Goal: Task Accomplishment & Management: Use online tool/utility

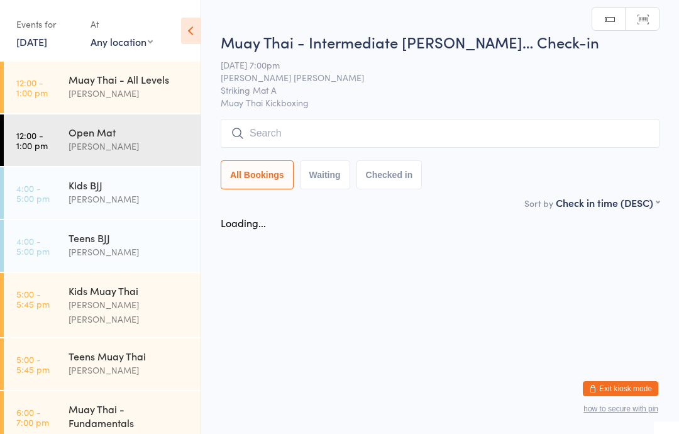
scroll to position [231, 0]
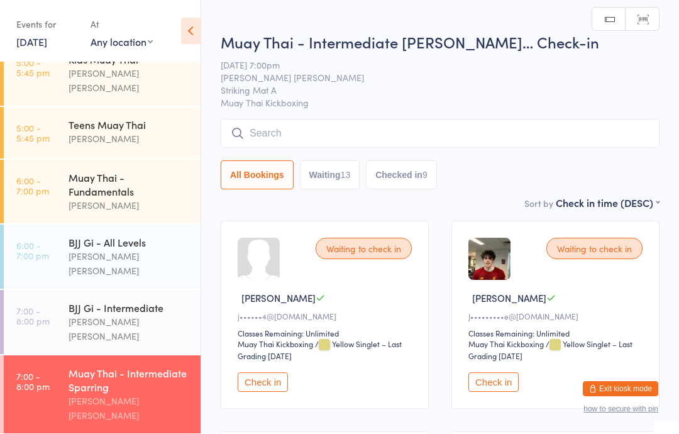
click at [419, 124] on input "search" at bounding box center [440, 133] width 439 height 29
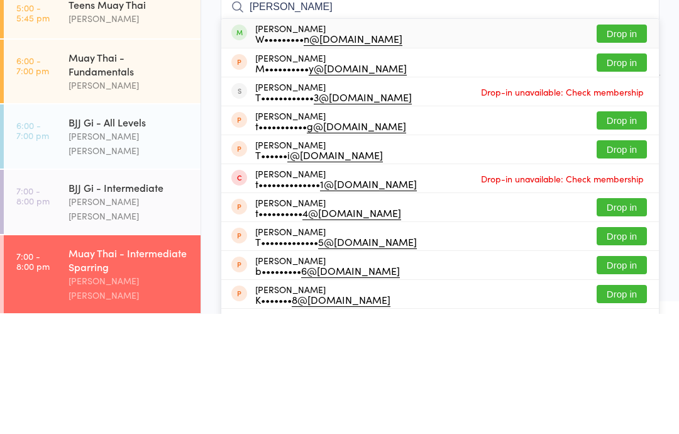
type input "[PERSON_NAME]"
click at [636, 145] on button "Drop in" at bounding box center [622, 154] width 50 height 18
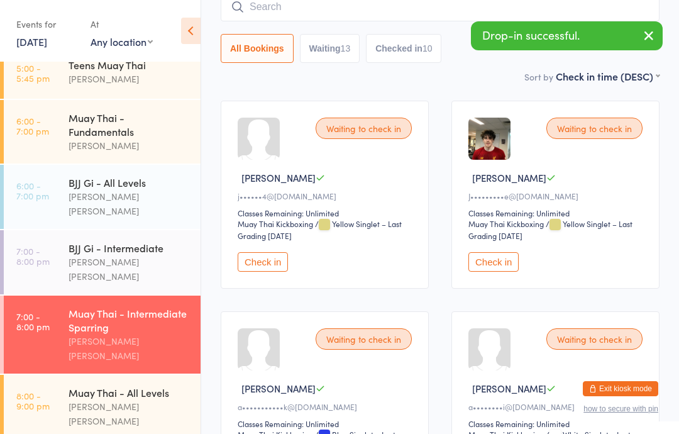
scroll to position [291, 0]
click at [128, 400] on div "[PERSON_NAME] [PERSON_NAME]" at bounding box center [129, 414] width 121 height 29
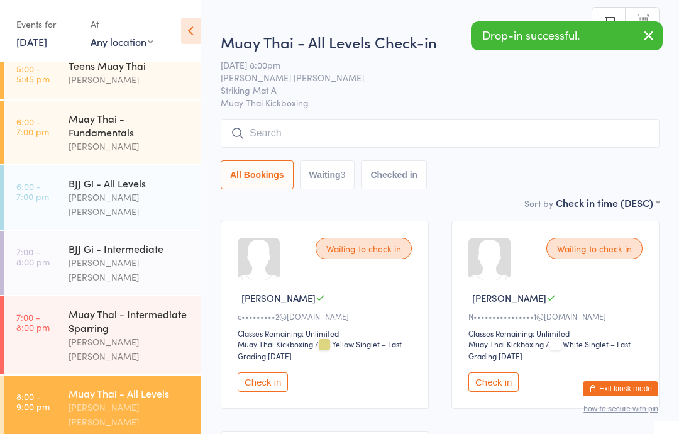
click at [297, 132] on input "search" at bounding box center [440, 133] width 439 height 29
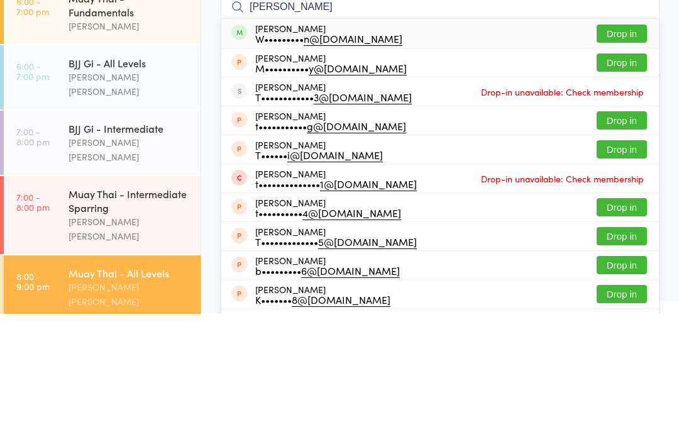
type input "[PERSON_NAME]"
click at [626, 145] on button "Drop in" at bounding box center [622, 154] width 50 height 18
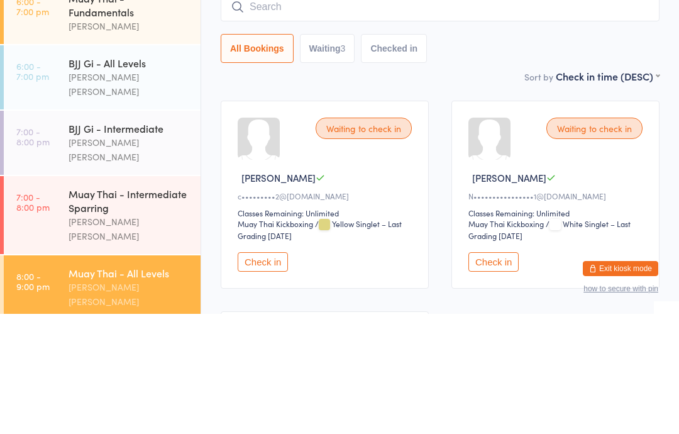
scroll to position [120, 0]
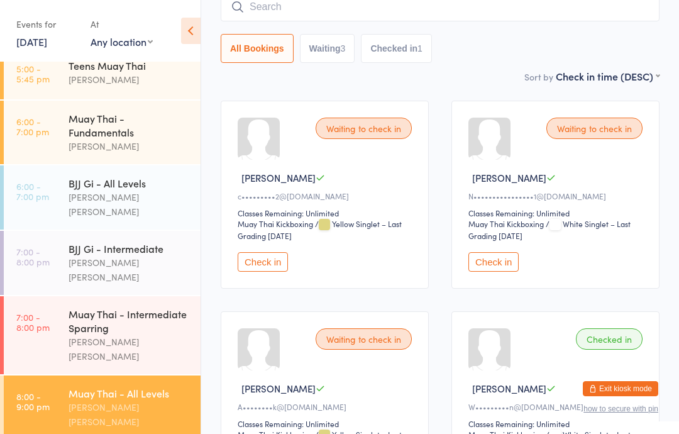
click at [391, 30] on div "All Bookings Waiting 3 Checked in 1" at bounding box center [440, 27] width 439 height 70
click at [533, 18] on input "search" at bounding box center [440, 6] width 439 height 29
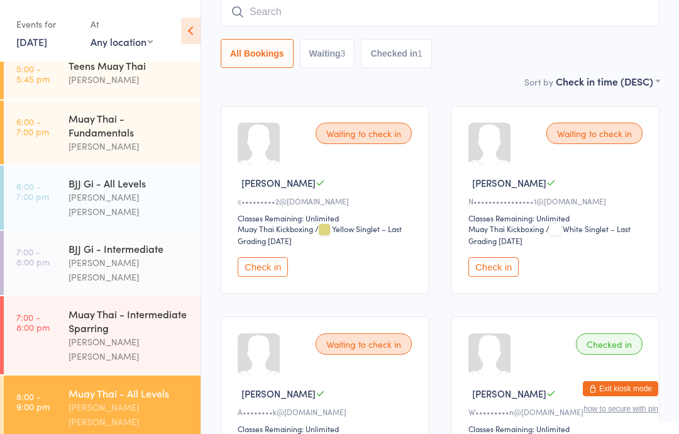
scroll to position [114, 0]
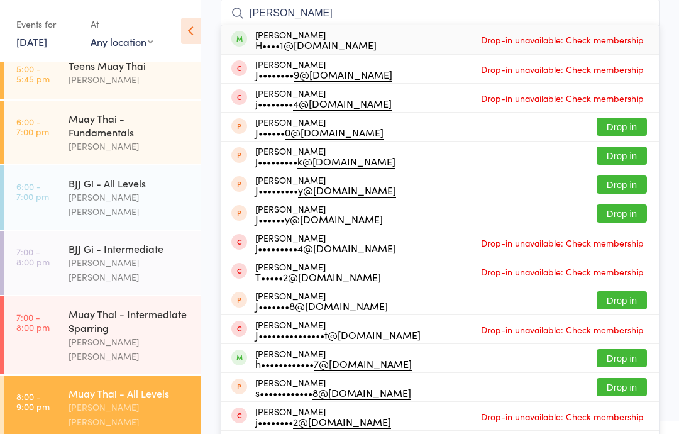
type input "[PERSON_NAME]"
click at [223, 94] on div "[PERSON_NAME] j•••••••• 4@[DOMAIN_NAME] Drop-in unavailable: Check membership" at bounding box center [440, 98] width 438 height 28
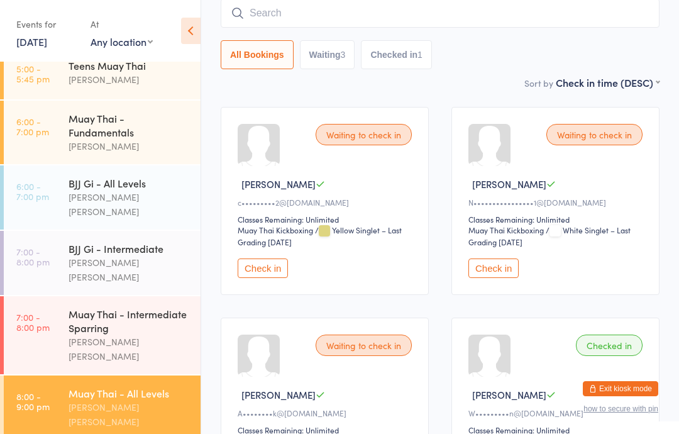
click at [211, 97] on ui-view "Muay Thai - All Levels Check-in [DATE] 8:00pm [PERSON_NAME] [PERSON_NAME] Strik…" at bounding box center [440, 210] width 478 height 613
click at [133, 307] on div "Muay Thai - Intermediate Sparring" at bounding box center [129, 321] width 121 height 28
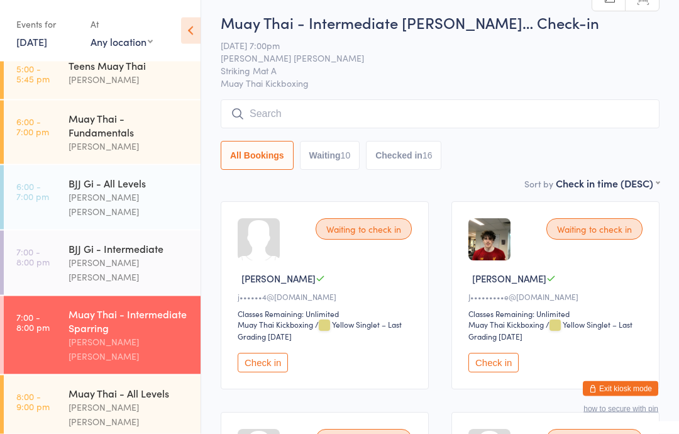
scroll to position [240, 0]
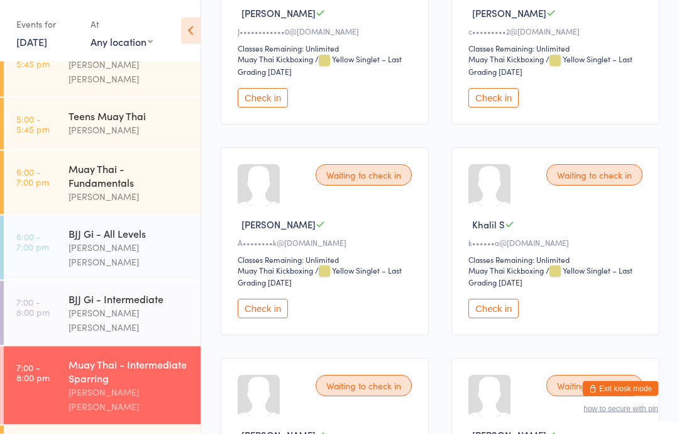
click at [264, 319] on button "Check in" at bounding box center [263, 308] width 50 height 19
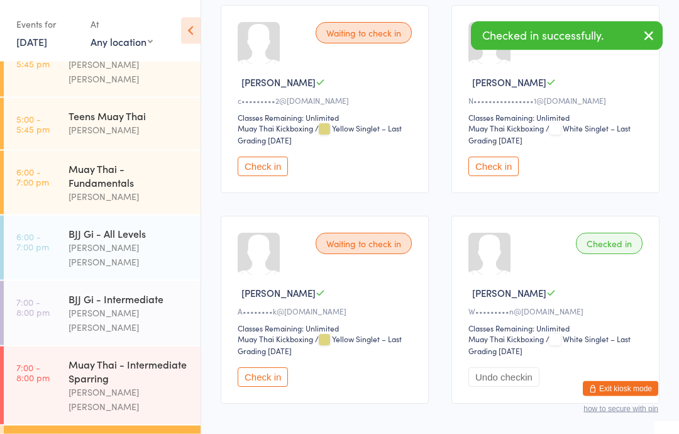
scroll to position [215, 0]
click at [254, 382] on button "Check in" at bounding box center [263, 377] width 50 height 19
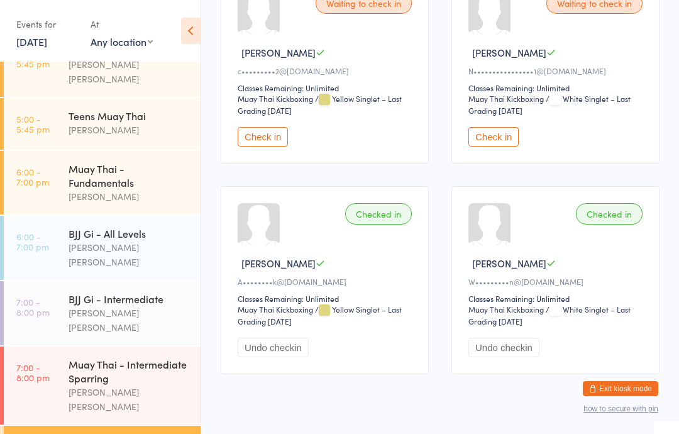
scroll to position [255, 0]
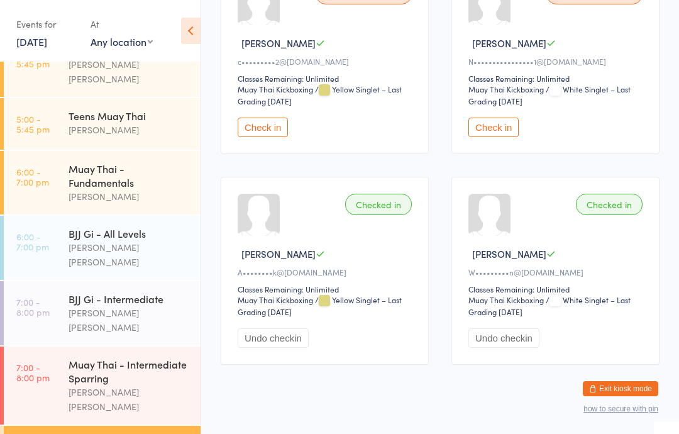
click at [115, 357] on div "Muay Thai - Intermediate Sparring" at bounding box center [129, 371] width 121 height 28
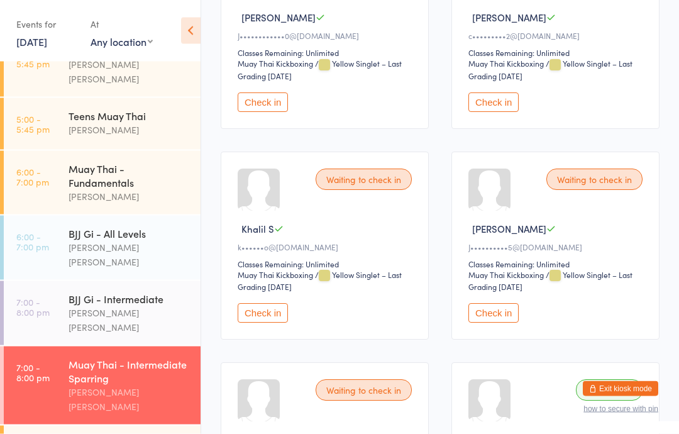
scroll to position [724, 0]
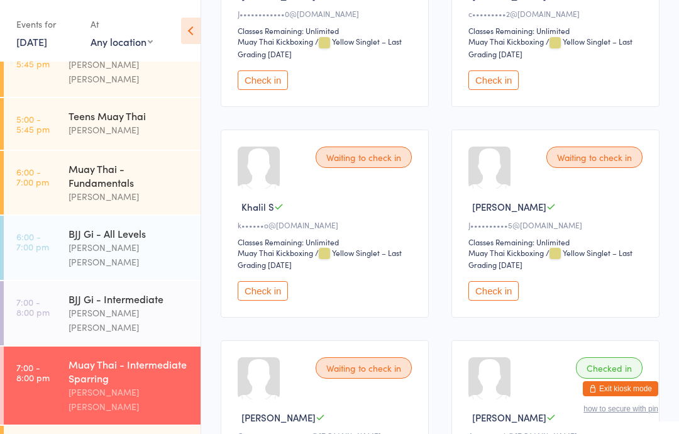
click at [496, 301] on button "Check in" at bounding box center [494, 290] width 50 height 19
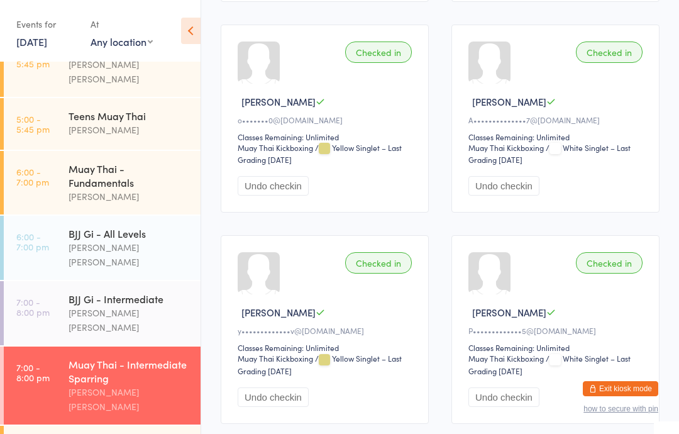
scroll to position [1460, 0]
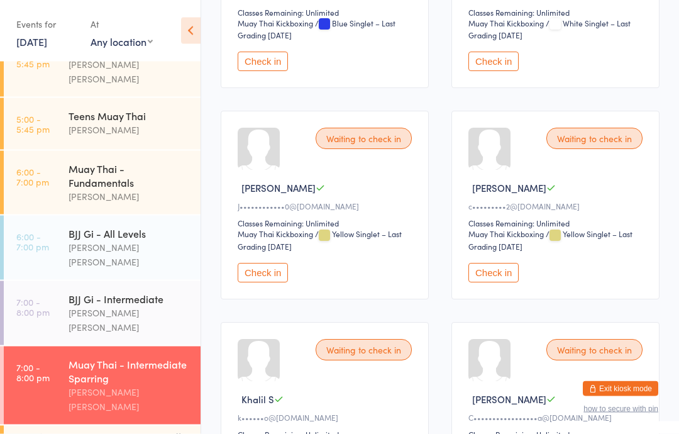
click at [497, 283] on button "Check in" at bounding box center [494, 272] width 50 height 19
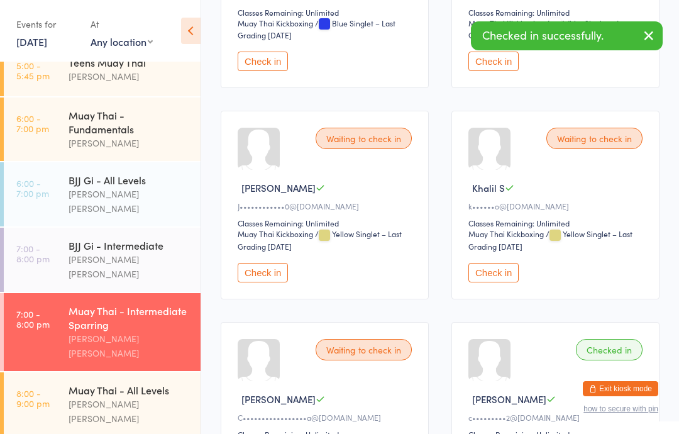
scroll to position [291, 0]
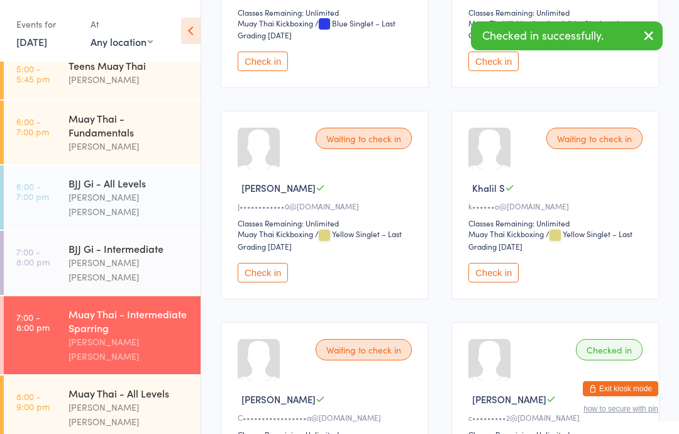
click at [170, 386] on div "Muay Thai - All Levels" at bounding box center [129, 393] width 121 height 14
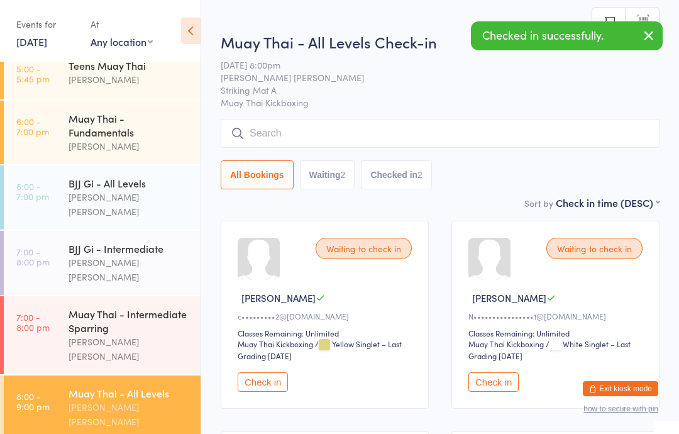
scroll to position [240, 0]
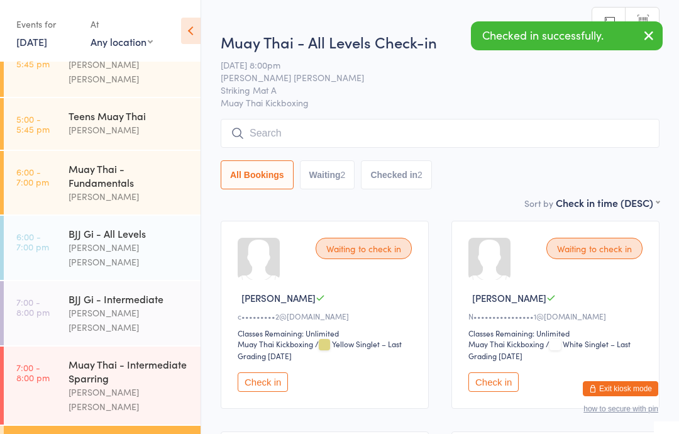
click at [265, 389] on button "Check in" at bounding box center [263, 381] width 50 height 19
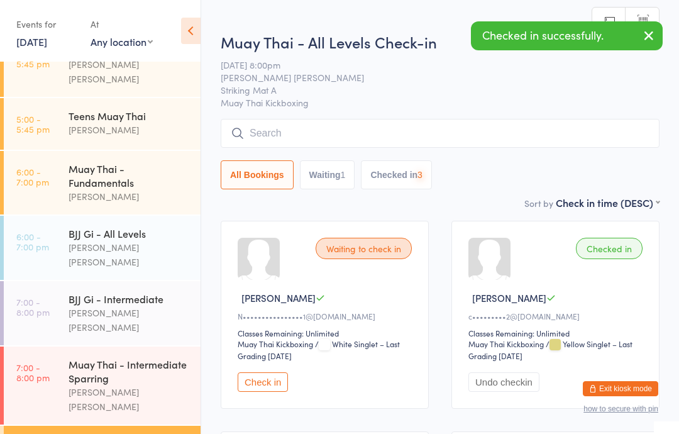
click at [156, 385] on div "[PERSON_NAME] [PERSON_NAME]" at bounding box center [129, 399] width 121 height 29
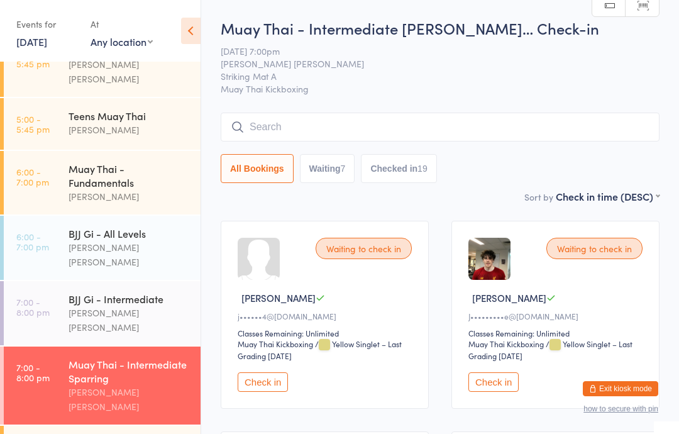
click at [290, 125] on input "search" at bounding box center [440, 127] width 439 height 29
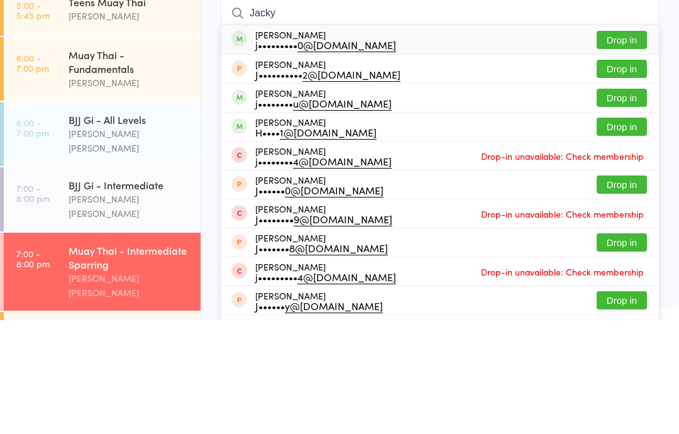
type input "Jacky"
click at [615, 145] on button "Drop in" at bounding box center [622, 154] width 50 height 18
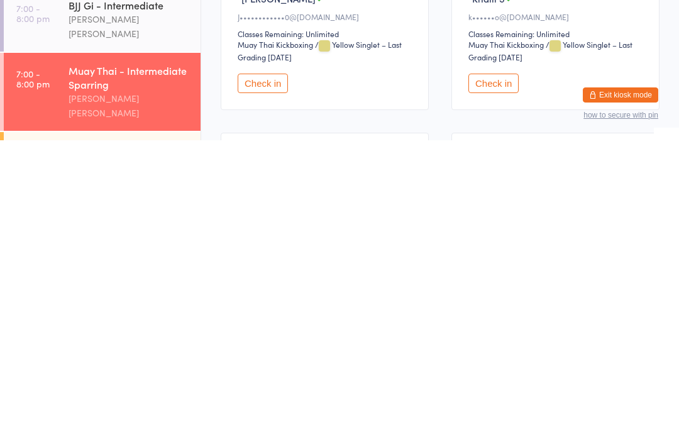
scroll to position [518, 0]
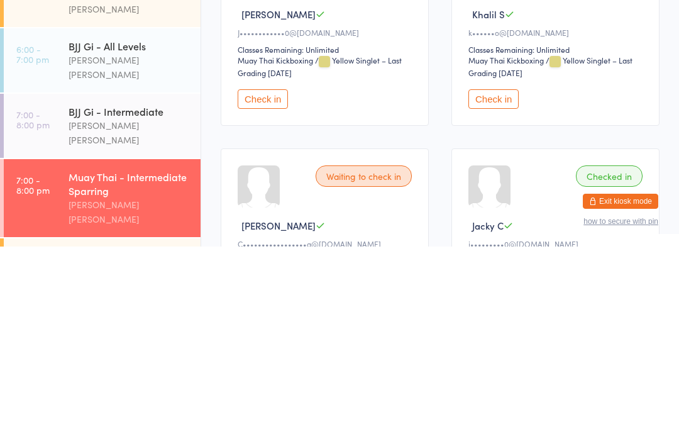
click at [277, 277] on button "Check in" at bounding box center [263, 286] width 50 height 19
